Goal: Task Accomplishment & Management: Manage account settings

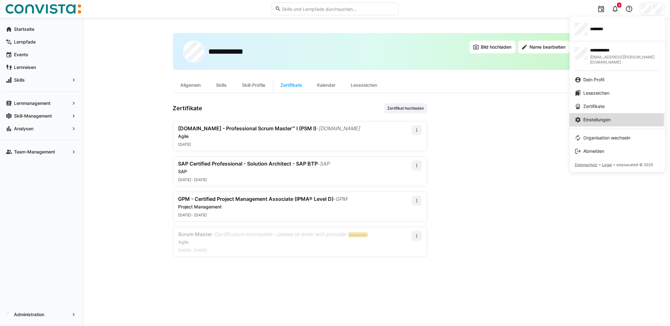
click at [603, 117] on span "Einstellungen" at bounding box center [596, 120] width 27 height 6
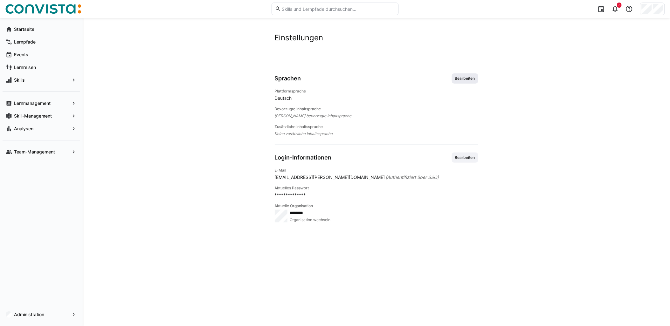
click at [454, 78] on span "Bearbeiten" at bounding box center [465, 78] width 26 height 10
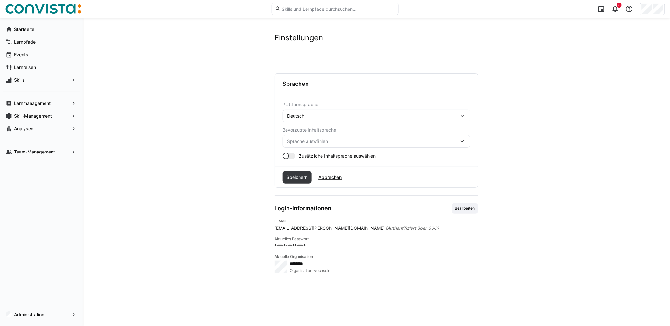
click at [307, 114] on div "Deutsch" at bounding box center [373, 116] width 172 height 6
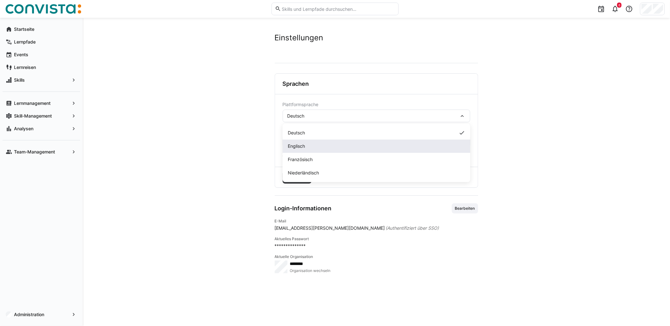
click at [303, 143] on span "Englisch" at bounding box center [296, 146] width 17 height 6
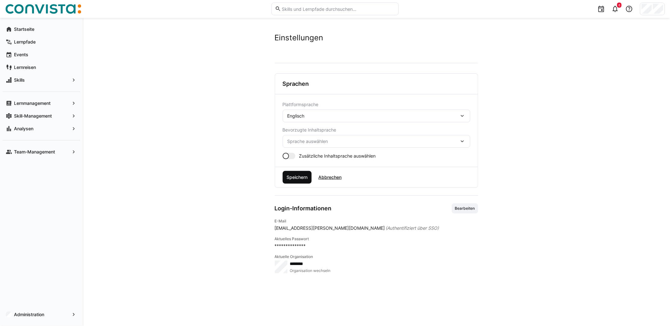
click at [298, 183] on span "Speichern" at bounding box center [297, 177] width 29 height 13
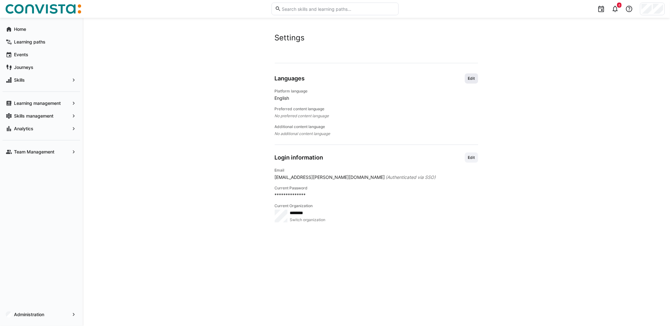
click at [467, 78] on span "Edit" at bounding box center [471, 78] width 8 height 5
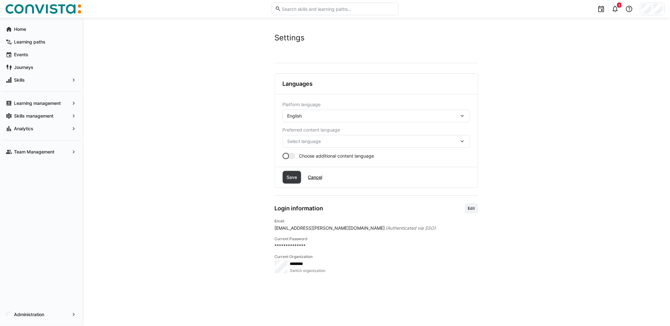
click at [290, 155] on div at bounding box center [289, 156] width 13 height 6
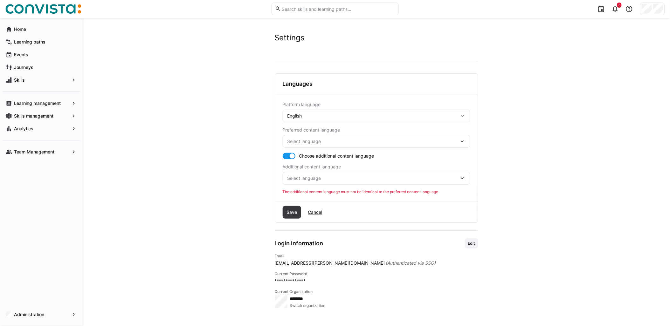
click at [311, 179] on span "Select language" at bounding box center [373, 178] width 172 height 6
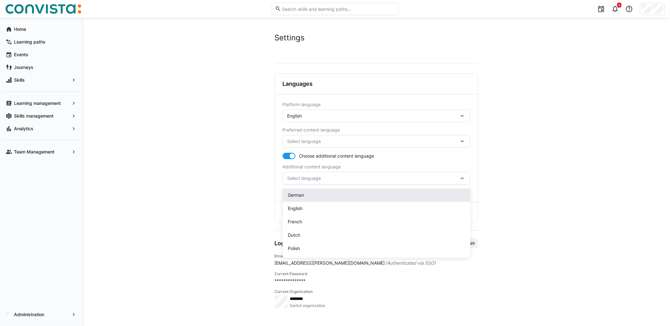
click at [305, 197] on div "German" at bounding box center [376, 195] width 177 height 6
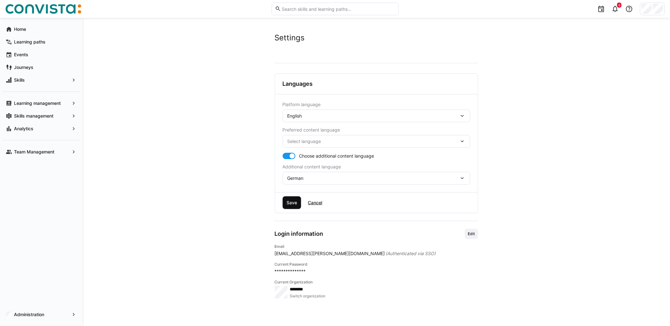
click at [292, 201] on span "Save" at bounding box center [291, 203] width 12 height 6
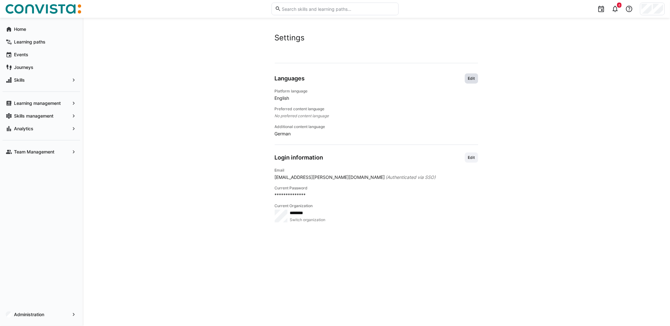
click at [467, 73] on span "Edit" at bounding box center [471, 78] width 13 height 10
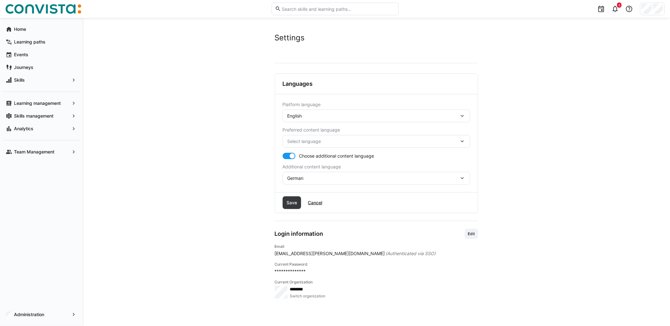
click at [333, 137] on div "Select language" at bounding box center [377, 141] width 188 height 13
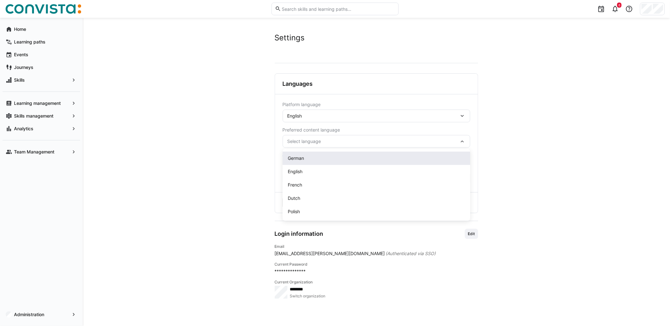
click at [306, 161] on div "German" at bounding box center [376, 158] width 177 height 6
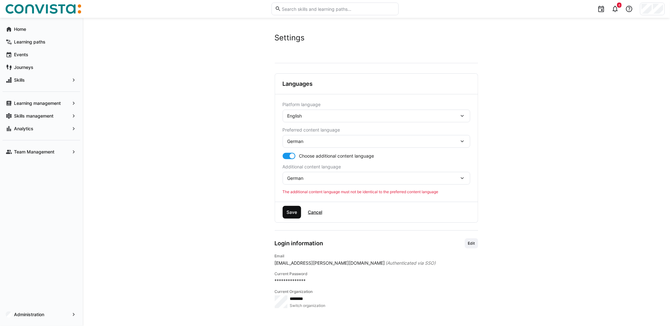
click at [290, 209] on span "Save" at bounding box center [291, 212] width 12 height 6
click at [291, 213] on span "Save" at bounding box center [291, 212] width 12 height 6
click at [320, 180] on div "German" at bounding box center [373, 178] width 172 height 6
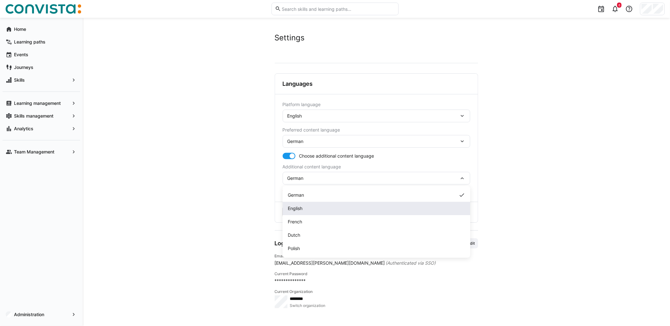
click at [305, 205] on div "English" at bounding box center [376, 208] width 177 height 6
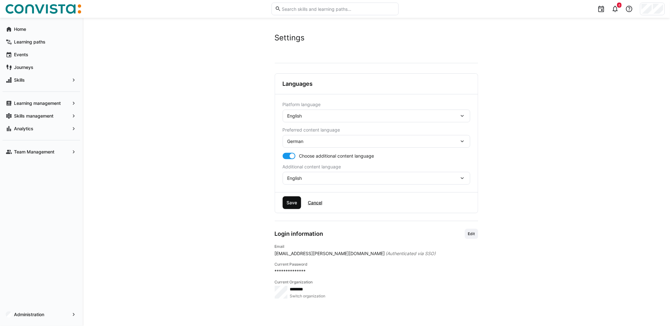
click at [296, 205] on span "Save" at bounding box center [291, 203] width 12 height 6
